Goal: Book appointment/travel/reservation

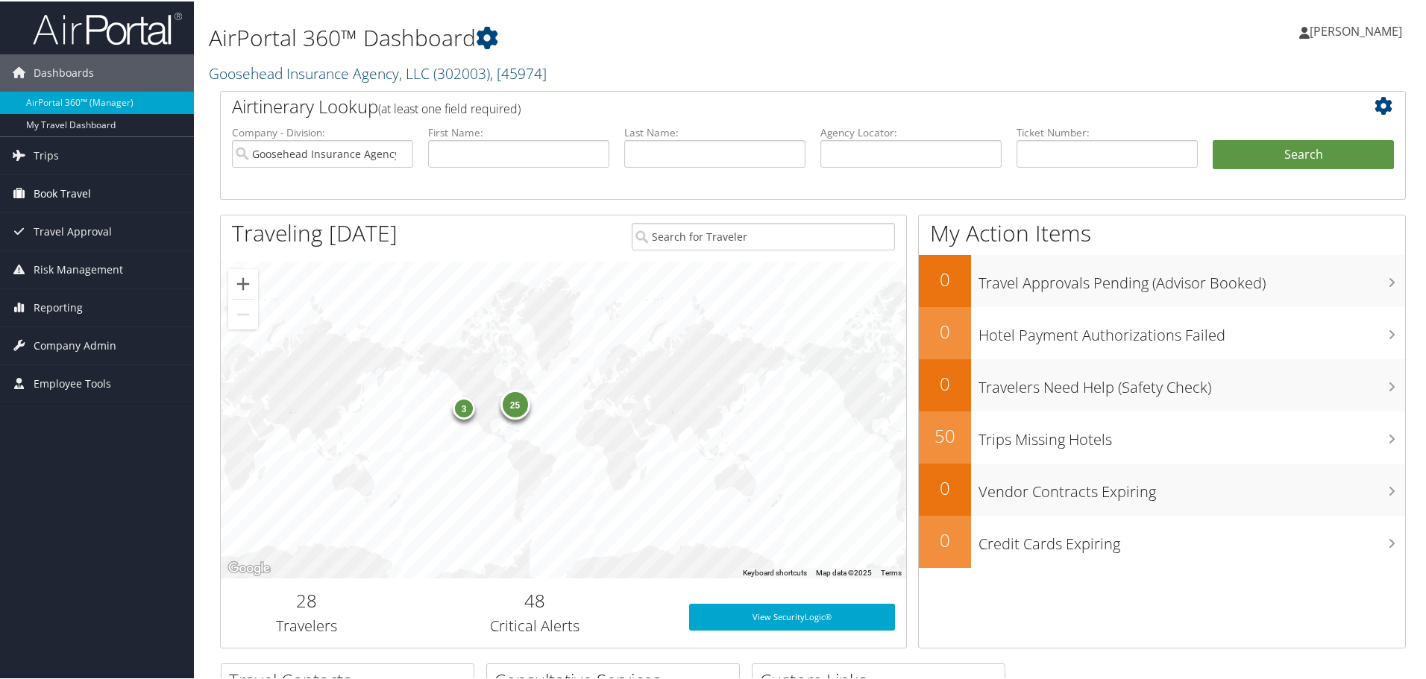
click at [111, 191] on link "Book Travel" at bounding box center [97, 192] width 194 height 37
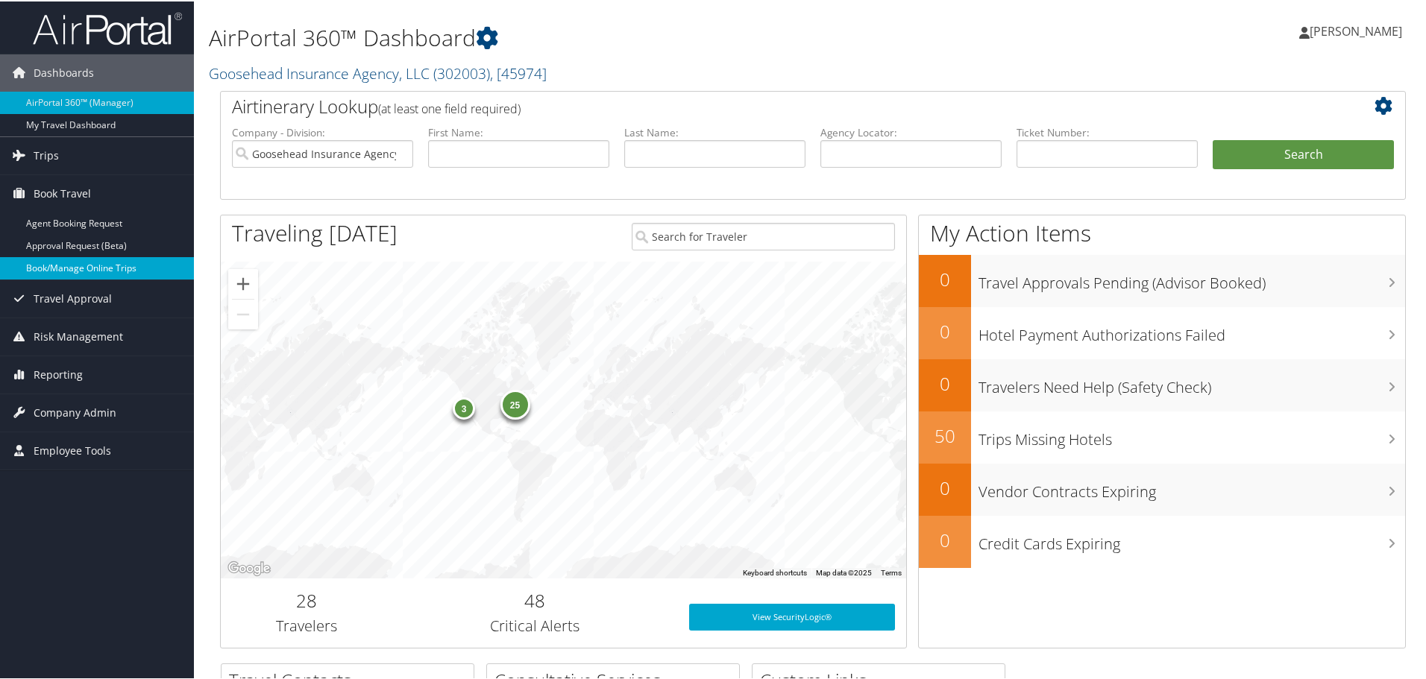
click at [101, 260] on link "Book/Manage Online Trips" at bounding box center [97, 267] width 194 height 22
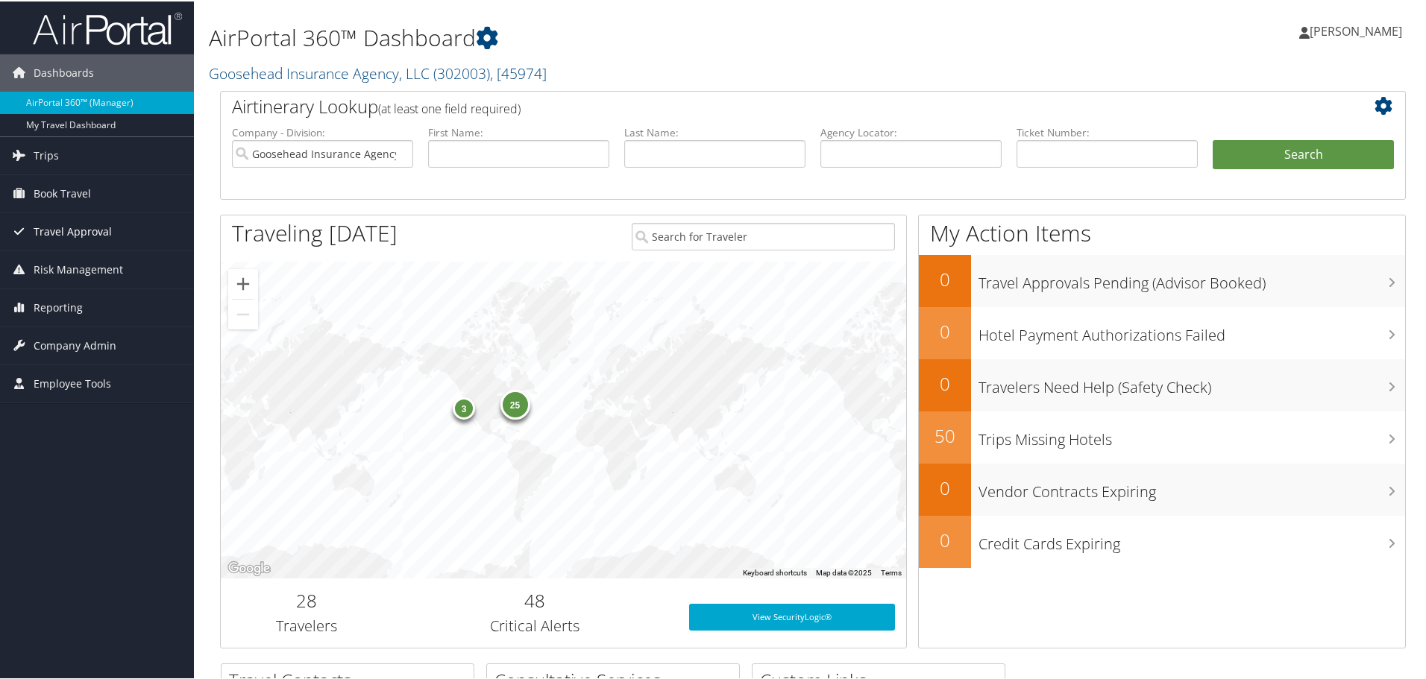
click at [79, 221] on span "Travel Approval" at bounding box center [73, 230] width 78 height 37
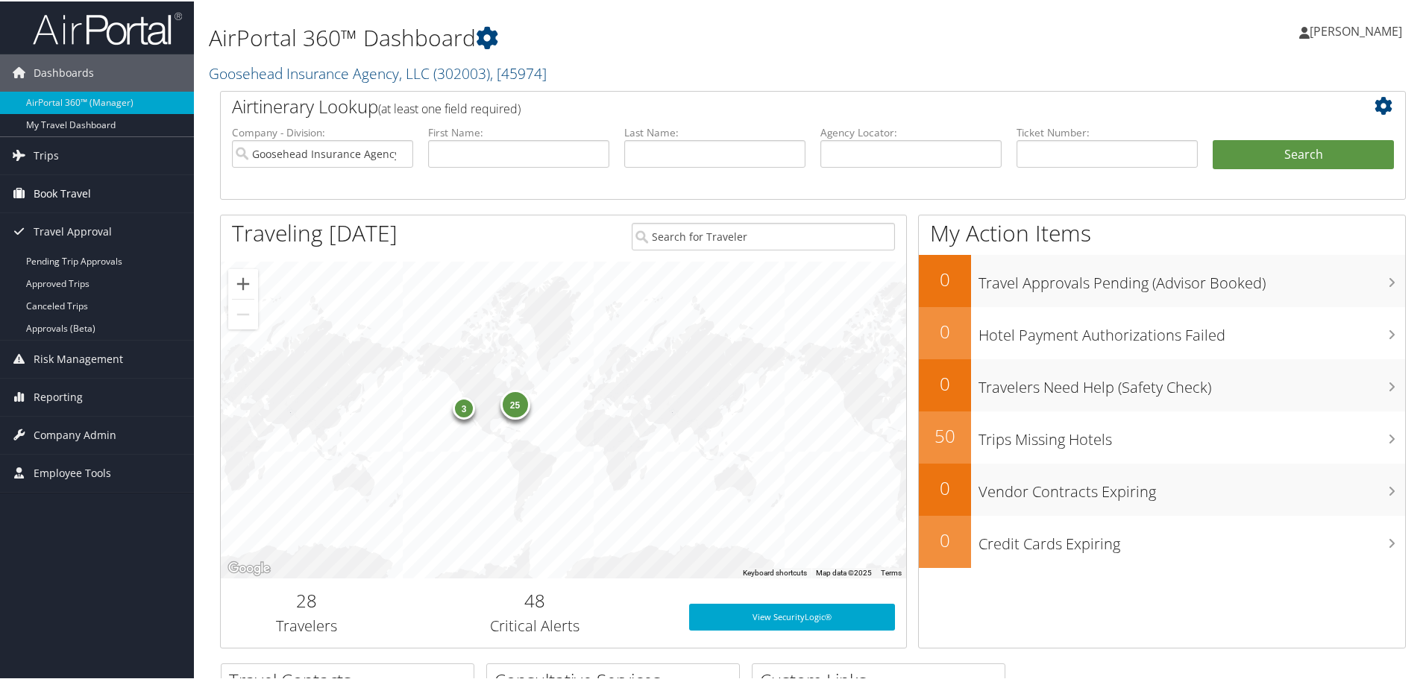
click at [71, 193] on span "Book Travel" at bounding box center [62, 192] width 57 height 37
